Goal: Navigation & Orientation: Find specific page/section

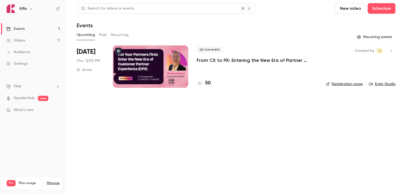
click at [378, 84] on link "Enter Studio" at bounding box center [382, 83] width 26 height 5
click at [179, 136] on main "Search for videos or events New video Schedule Events Upcoming Past Recurring R…" at bounding box center [236, 96] width 340 height 193
click at [186, 150] on main "Search for videos or events New video Schedule Events Upcoming Past Recurring R…" at bounding box center [236, 96] width 340 height 193
click at [186, 148] on main "Search for videos or events New video Schedule Events Upcoming Past Recurring R…" at bounding box center [236, 96] width 340 height 193
click at [154, 115] on main "Search for videos or events New video Schedule Events Upcoming Past Recurring R…" at bounding box center [236, 96] width 340 height 193
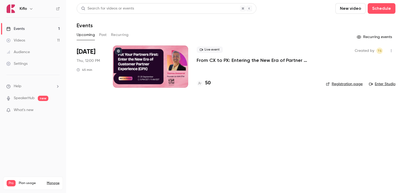
click at [149, 115] on main "Search for videos or events New video Schedule Events Upcoming Past Recurring R…" at bounding box center [236, 96] width 340 height 193
click at [384, 86] on link "Enter Studio" at bounding box center [382, 83] width 26 height 5
